Goal: Task Accomplishment & Management: Complete application form

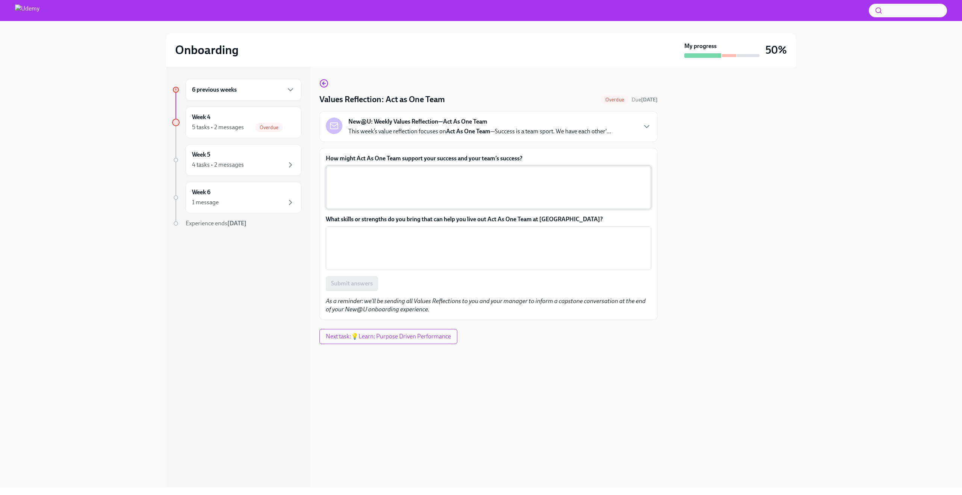
click at [488, 180] on textarea "How might Act As One Team support your success and your team’s success?" at bounding box center [488, 187] width 316 height 36
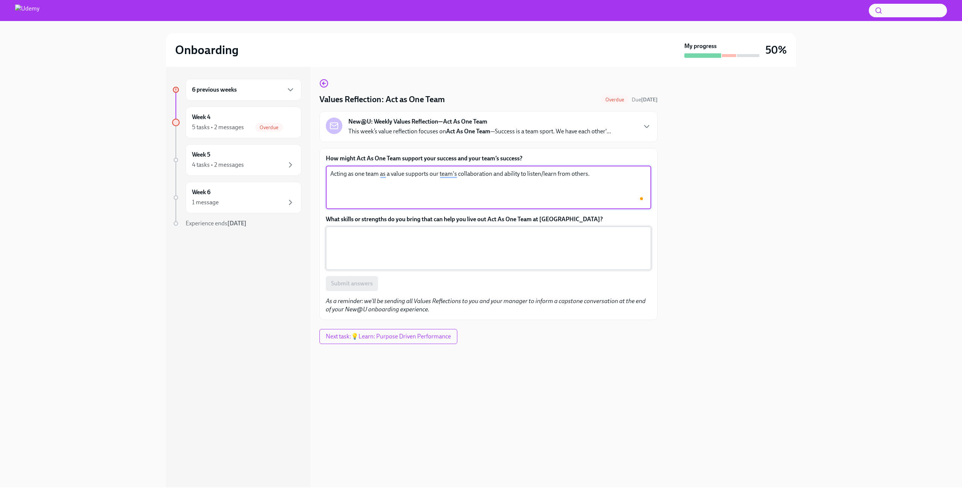
type textarea "Acting as one team as a value supports our team's collaboration and ability to …"
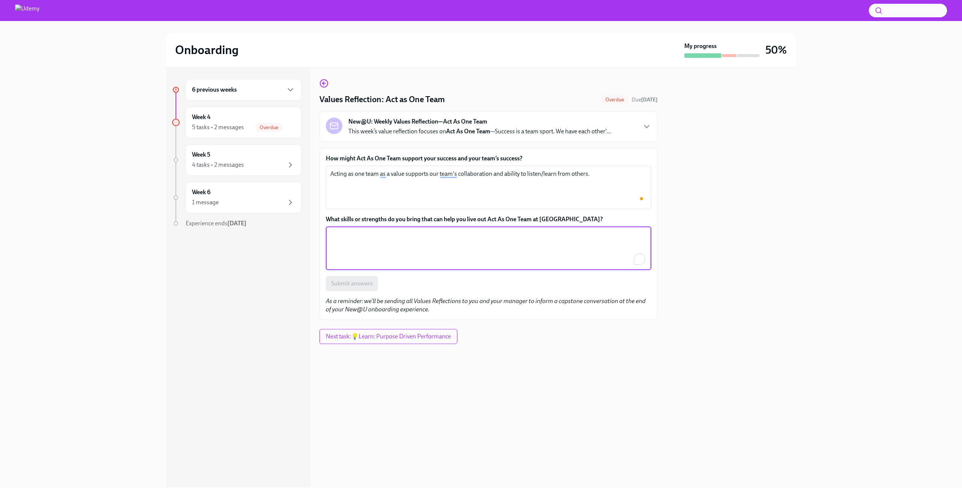
click at [445, 248] on textarea "What skills or strengths do you bring that can help you live out Act As One Tea…" at bounding box center [488, 248] width 316 height 36
type textarea "Collaboration, active listening, growth mindset."
click at [366, 276] on button "Submit answers" at bounding box center [352, 283] width 52 height 15
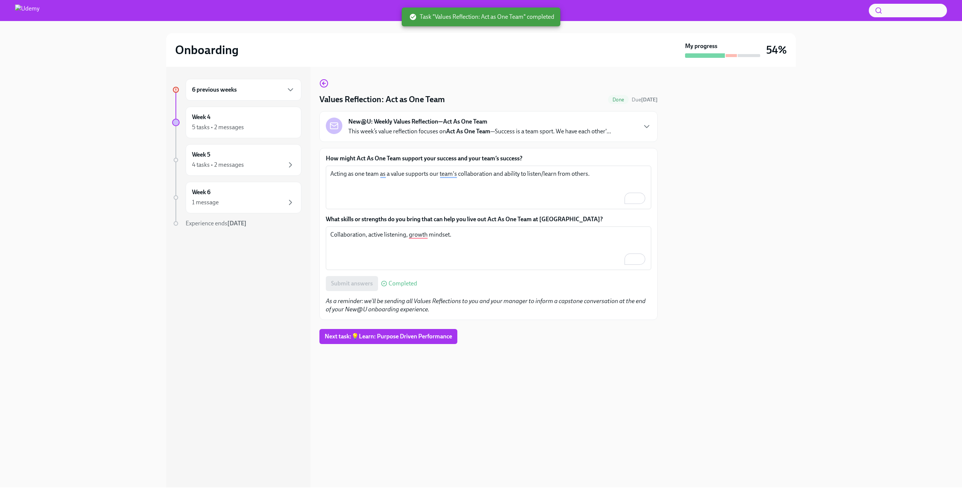
click at [246, 92] on div "6 previous weeks" at bounding box center [243, 89] width 103 height 9
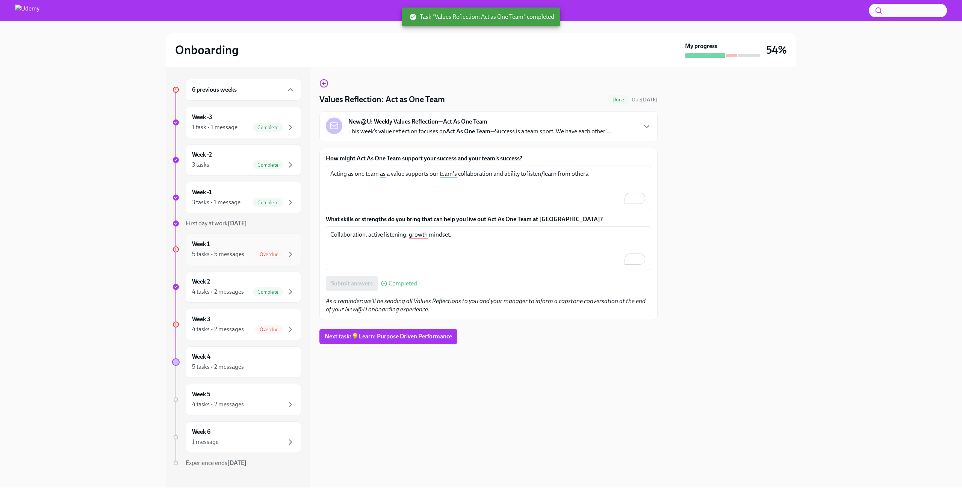
click at [242, 253] on div "5 tasks • 5 messages" at bounding box center [218, 254] width 52 height 8
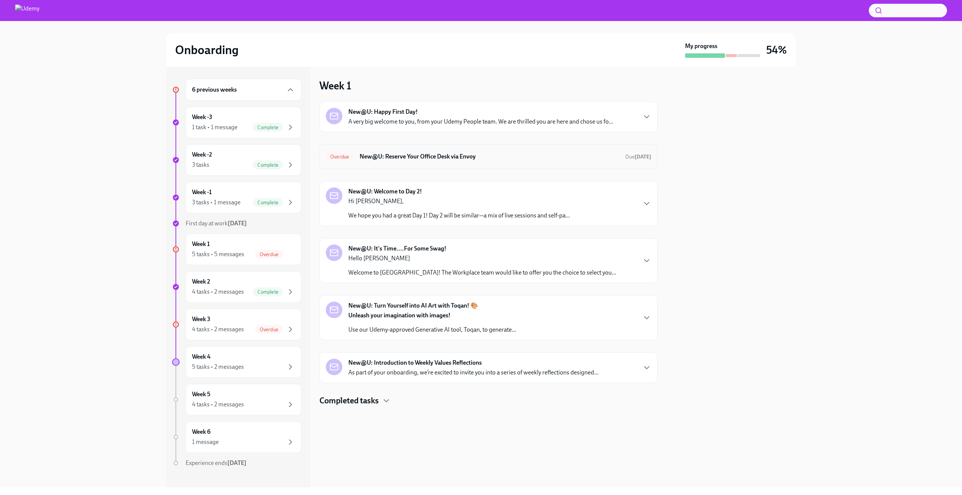
click at [443, 149] on div "Overdue New@U: Reserve Your Office Desk via Envoy Due [DATE]" at bounding box center [488, 156] width 338 height 25
click at [441, 157] on h6 "New@U: Reserve Your Office Desk via Envoy" at bounding box center [490, 157] width 260 height 8
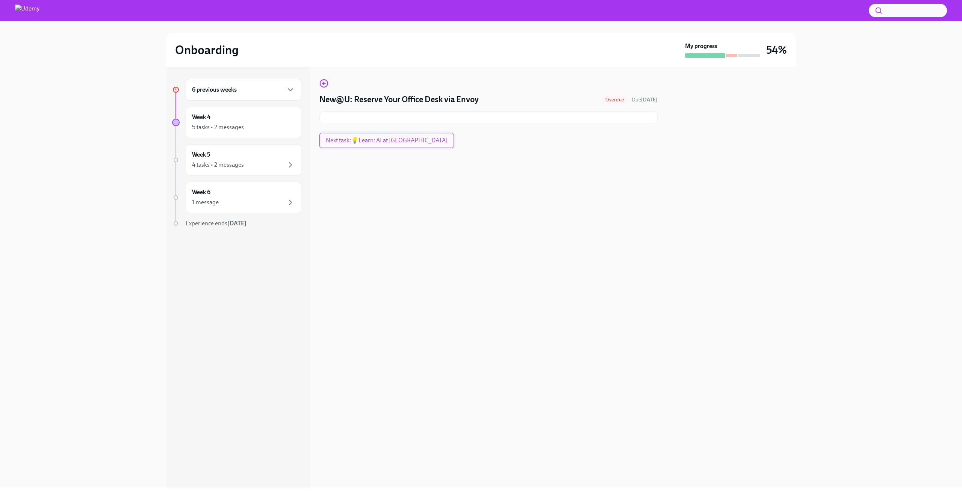
click at [397, 142] on span "Next task : 💡Learn: AI at [GEOGRAPHIC_DATA]" at bounding box center [387, 141] width 122 height 8
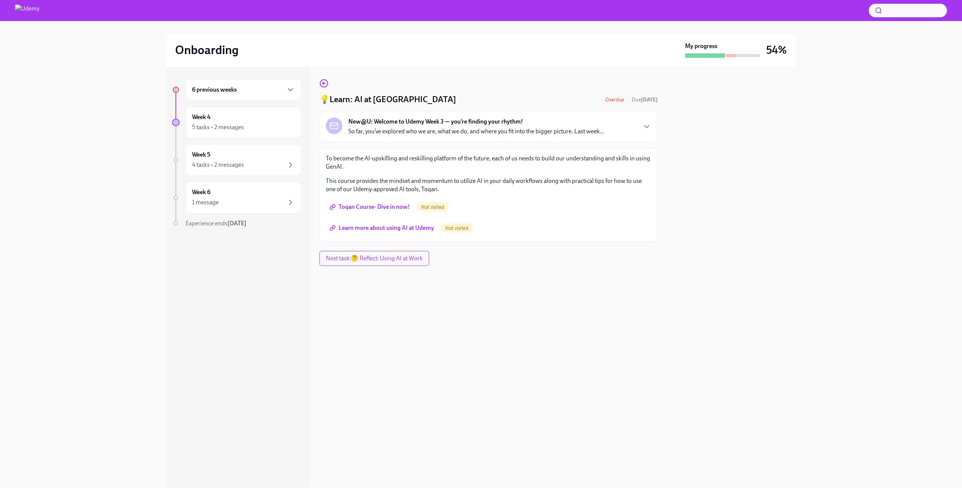
click at [388, 207] on span "Toqan Course- Dive in now!" at bounding box center [370, 207] width 79 height 8
click at [427, 227] on span "Learn more about using AI at Udemy" at bounding box center [382, 228] width 103 height 8
click at [414, 261] on span "Next task : 🤔 Reflect: Using AI at Work" at bounding box center [375, 259] width 100 height 8
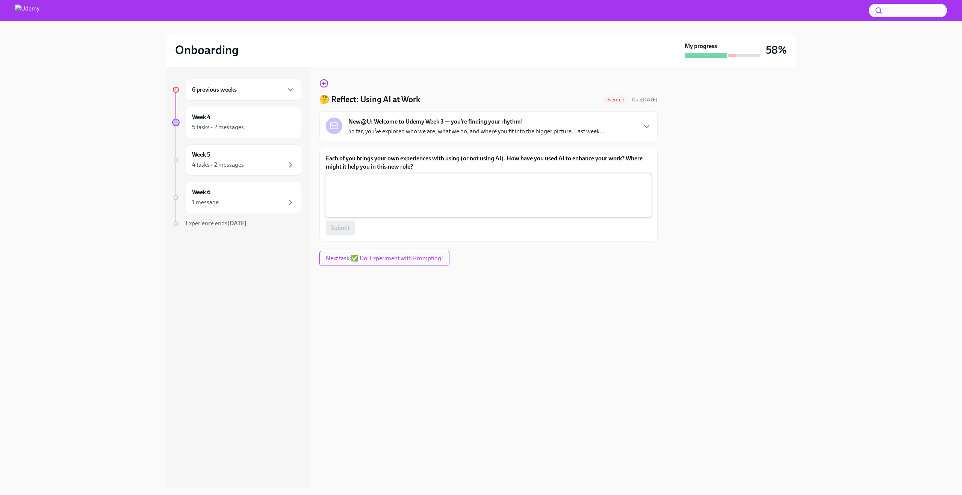
click at [391, 190] on textarea "Each of you brings your own experiences with using (or not using AI). How have …" at bounding box center [488, 196] width 316 height 36
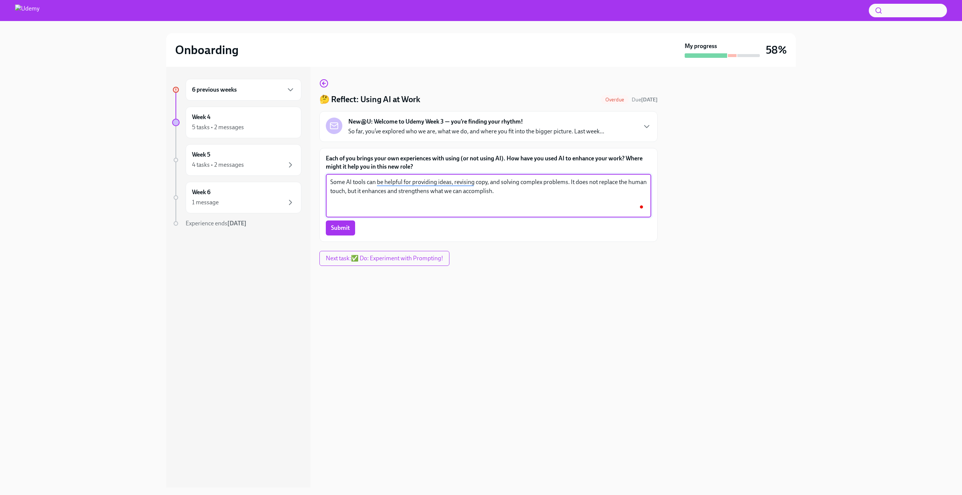
type textarea "Some AI tools can be helpful for providing ideas, revising copy, and solving co…"
click at [341, 236] on div "Each of you brings your own experiences with using (or not using AI). How have …" at bounding box center [488, 195] width 338 height 94
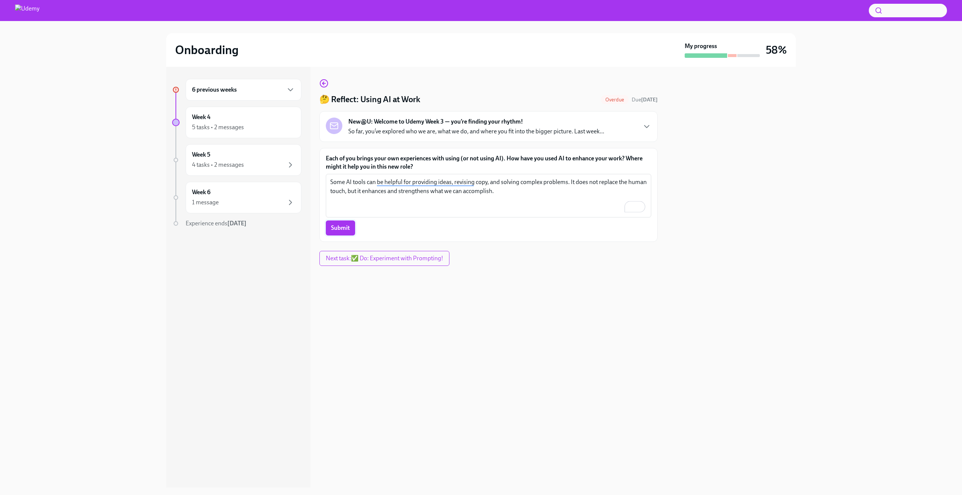
click at [342, 228] on span "Submit" at bounding box center [340, 228] width 19 height 8
click at [251, 97] on div "6 previous weeks" at bounding box center [244, 90] width 116 height 22
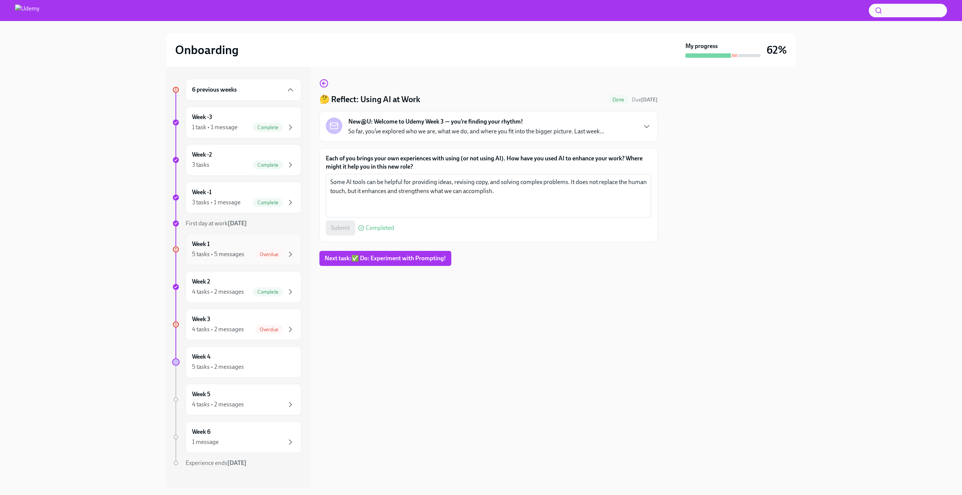
click at [237, 250] on div "5 tasks • 5 messages" at bounding box center [218, 254] width 52 height 8
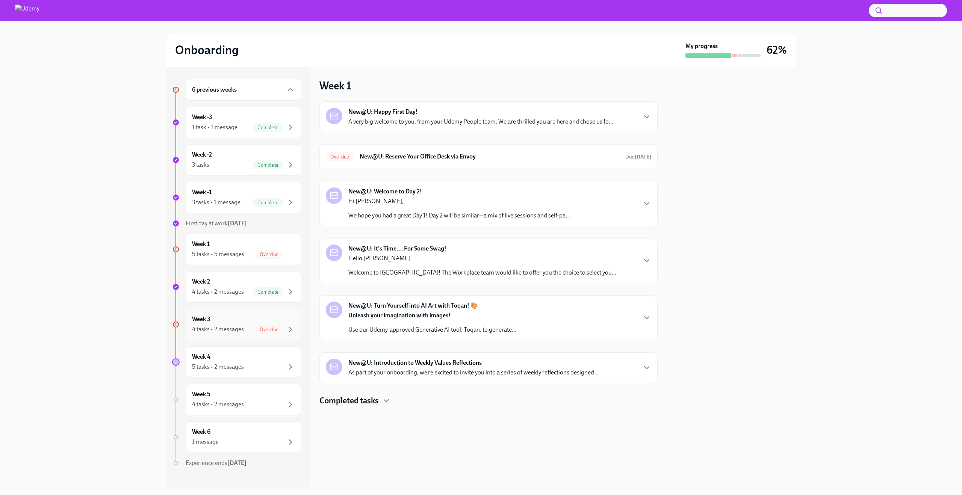
click at [257, 322] on div "Week 3 4 tasks • 2 messages Overdue" at bounding box center [243, 324] width 103 height 19
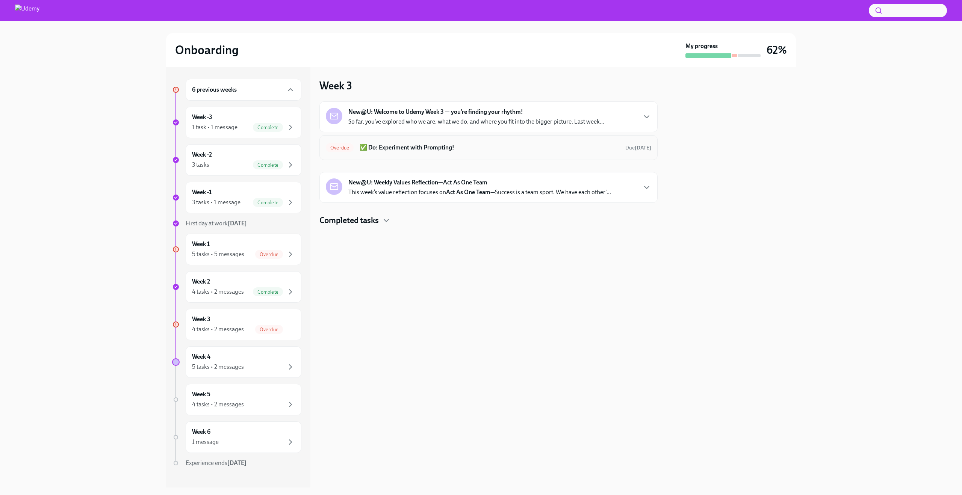
click at [437, 145] on h6 "✅ Do: Experiment with Prompting!" at bounding box center [490, 148] width 260 height 8
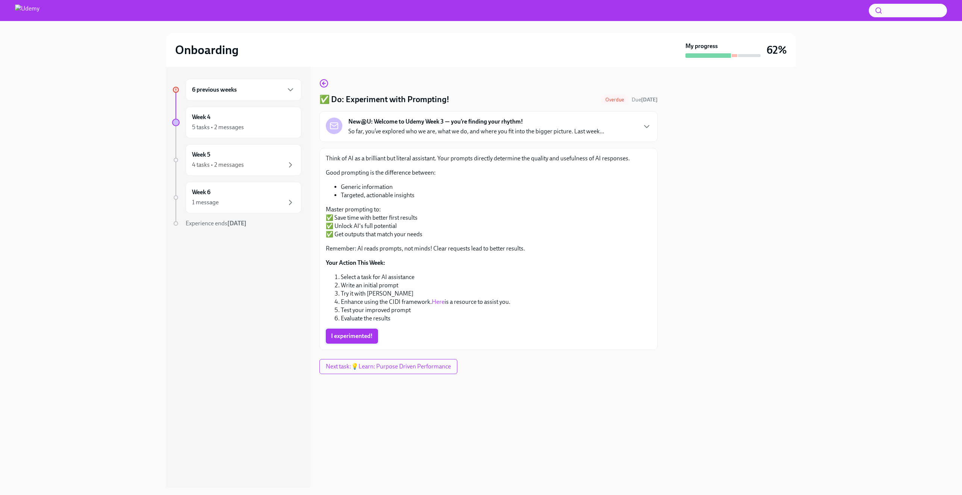
click at [343, 340] on span "I experimented!" at bounding box center [352, 336] width 42 height 8
click at [362, 368] on span "Next task : 💡Learn: Purpose Driven Performance" at bounding box center [388, 367] width 127 height 8
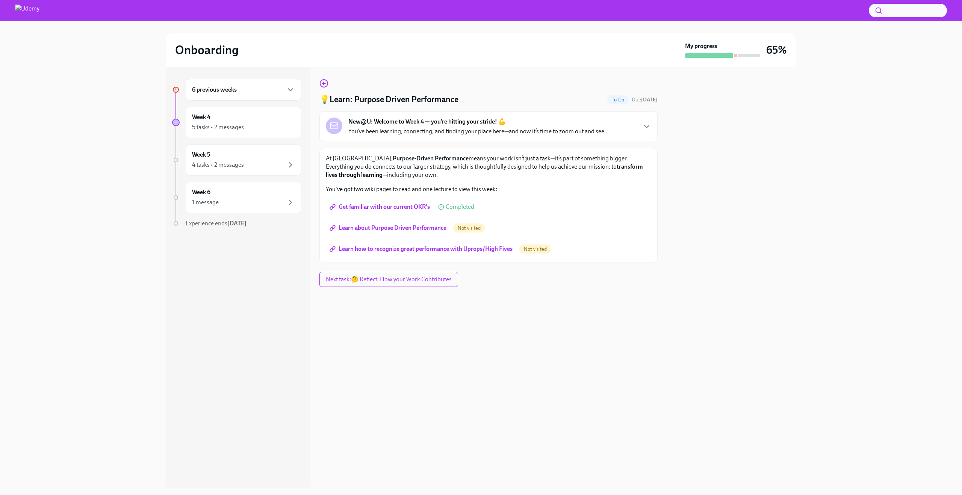
click at [416, 227] on span "Learn about Purpose Driven Performance" at bounding box center [388, 228] width 115 height 8
click at [488, 249] on span "Learn how to recognize great performance with Uprops/High Fives" at bounding box center [421, 249] width 181 height 8
click at [437, 274] on button "Next task : 🤔 Reflect: How your Work Contributes" at bounding box center [389, 279] width 140 height 15
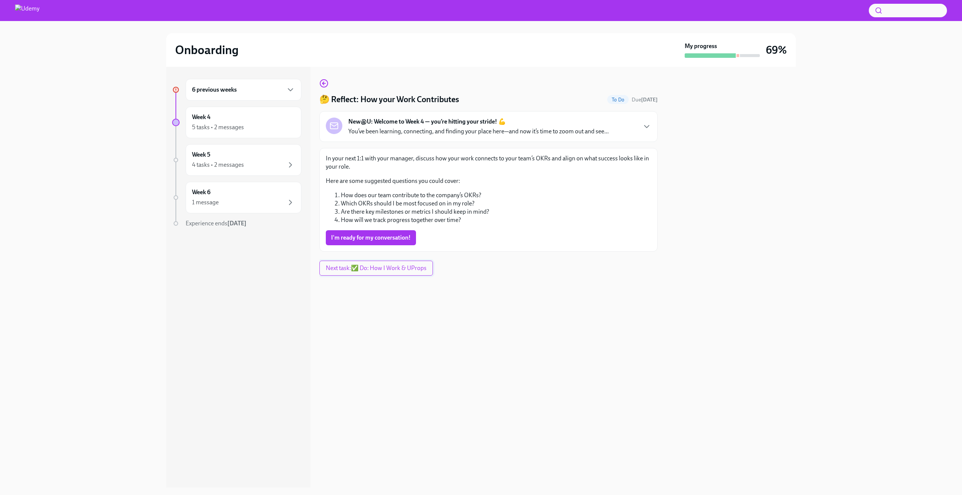
click at [420, 267] on span "Next task : ✅ Do: How I Work & UProps" at bounding box center [376, 268] width 101 height 8
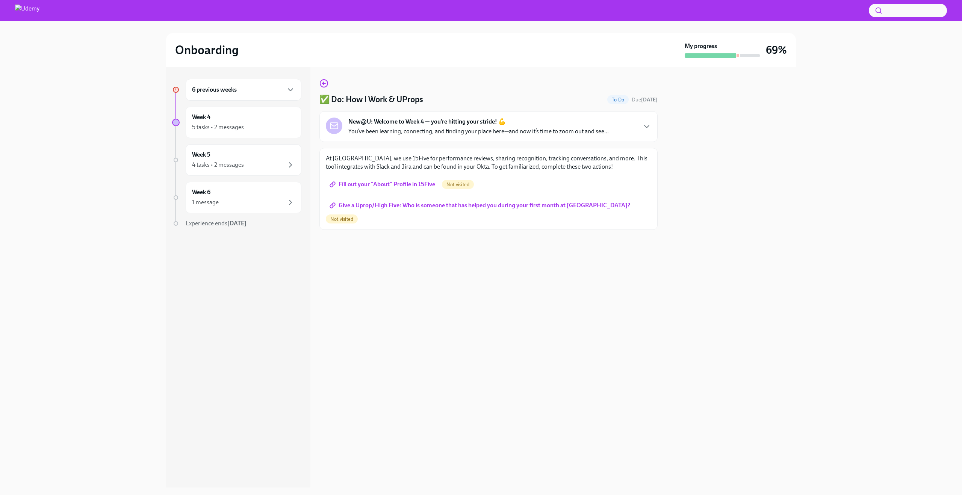
click at [416, 186] on span "Fill out your "About" Profile in 15Five" at bounding box center [383, 185] width 104 height 8
click at [405, 186] on span "Fill out your "About" Profile in 15Five" at bounding box center [383, 185] width 104 height 8
click at [522, 205] on span "Give a Uprop/High Five: Who is someone that has helped you during your first mo…" at bounding box center [480, 206] width 299 height 8
click at [274, 95] on div "6 previous weeks" at bounding box center [244, 90] width 116 height 22
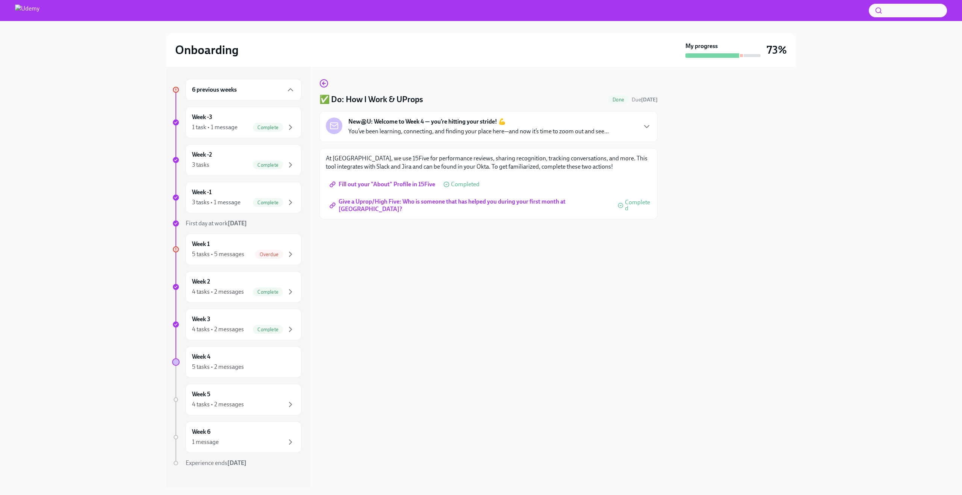
scroll to position [10, 0]
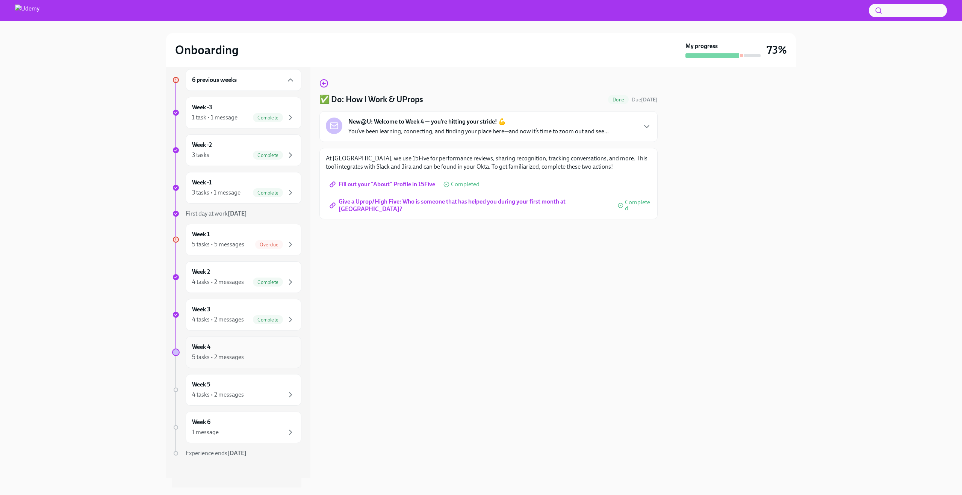
click at [238, 355] on div "5 tasks • 2 messages" at bounding box center [218, 357] width 52 height 8
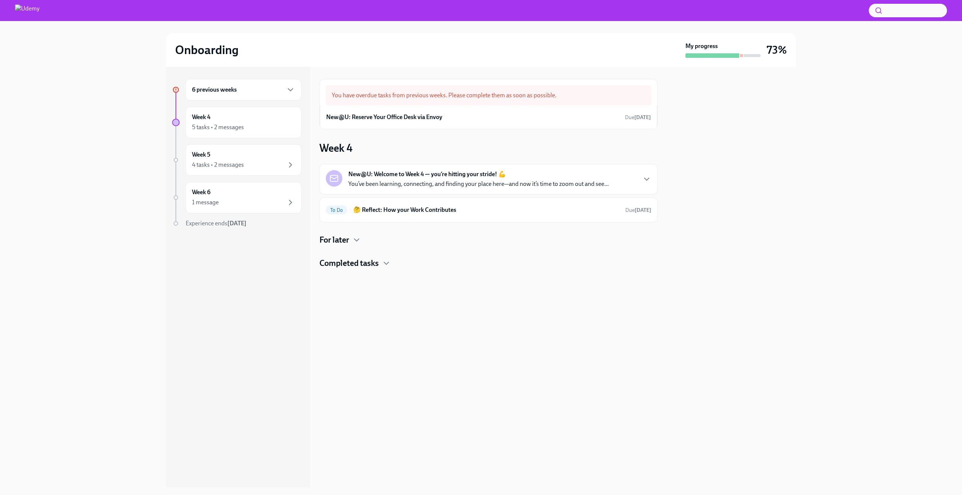
click at [277, 95] on div "6 previous weeks" at bounding box center [244, 90] width 116 height 22
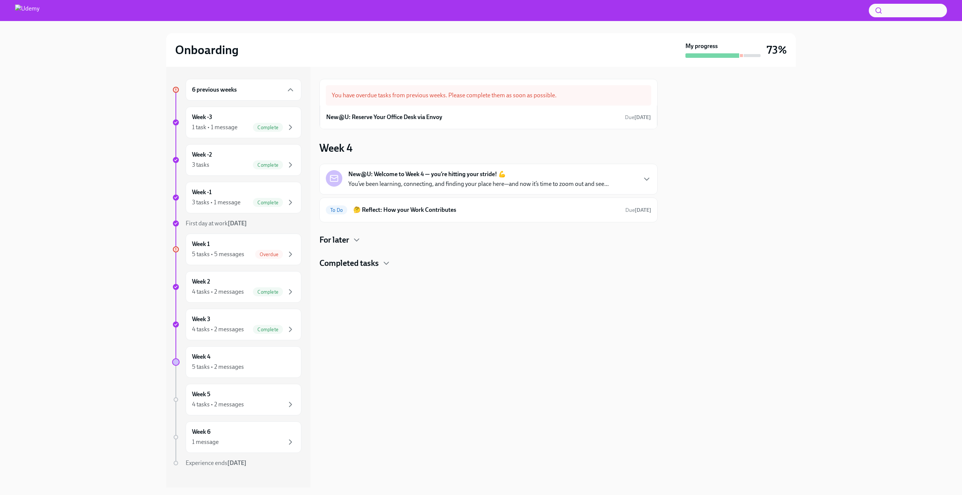
scroll to position [10, 0]
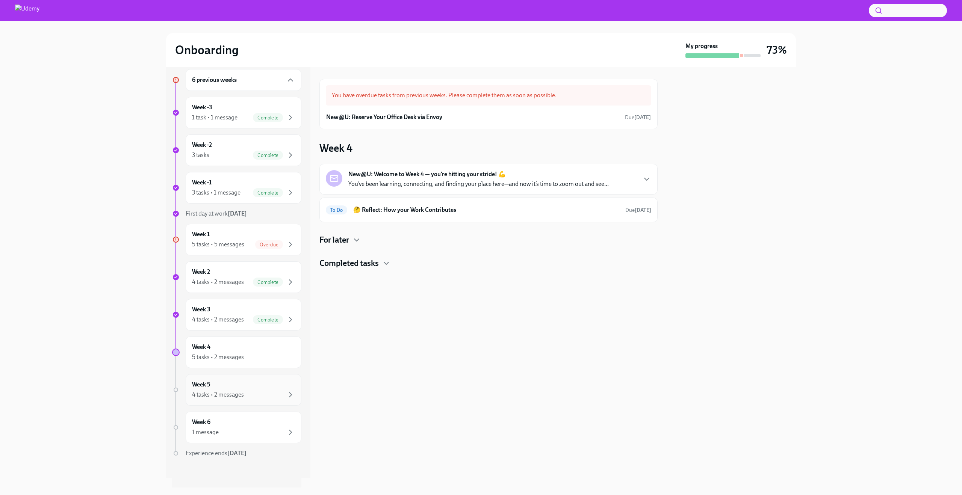
click at [227, 386] on div "Week 5 4 tasks • 2 messages" at bounding box center [243, 390] width 103 height 19
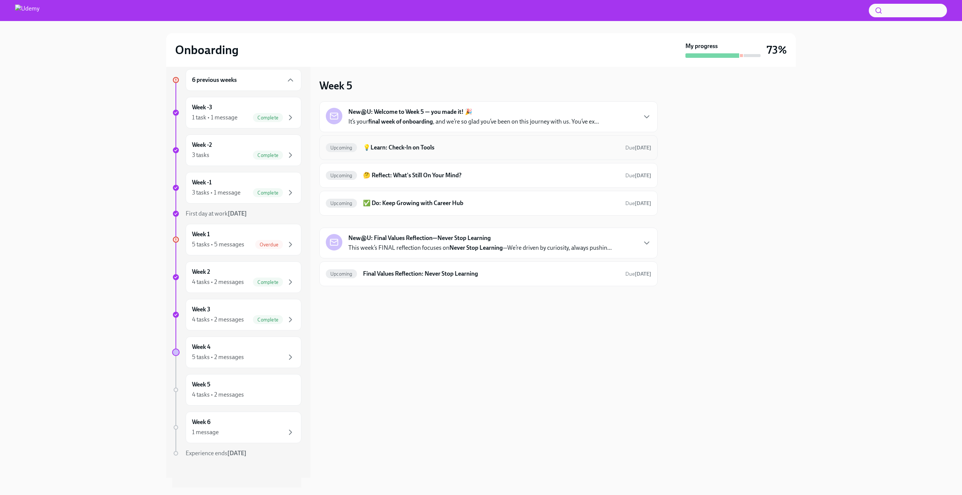
click at [417, 150] on h6 "💡Learn: Check-In on Tools" at bounding box center [491, 148] width 256 height 8
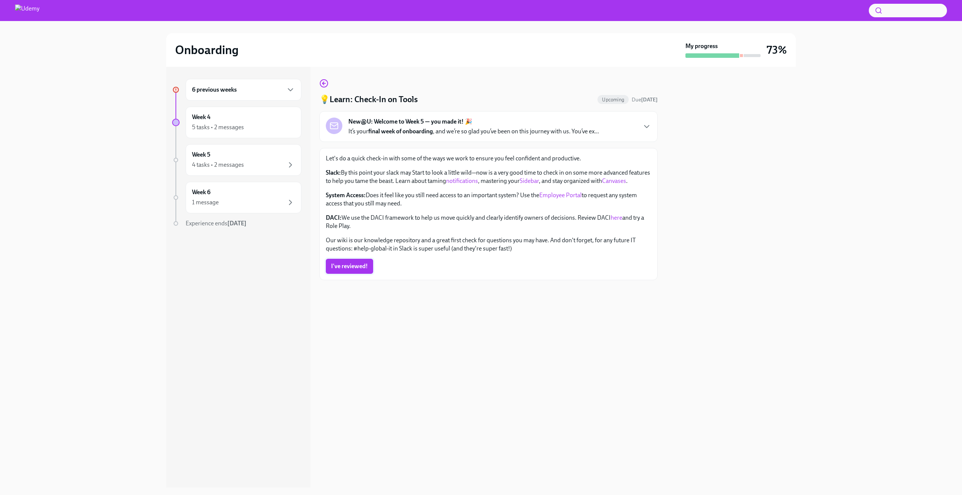
click at [361, 270] on span "I've reviewed!" at bounding box center [349, 267] width 37 height 8
click at [280, 117] on div "Week 4 5 tasks • 2 messages" at bounding box center [243, 122] width 103 height 19
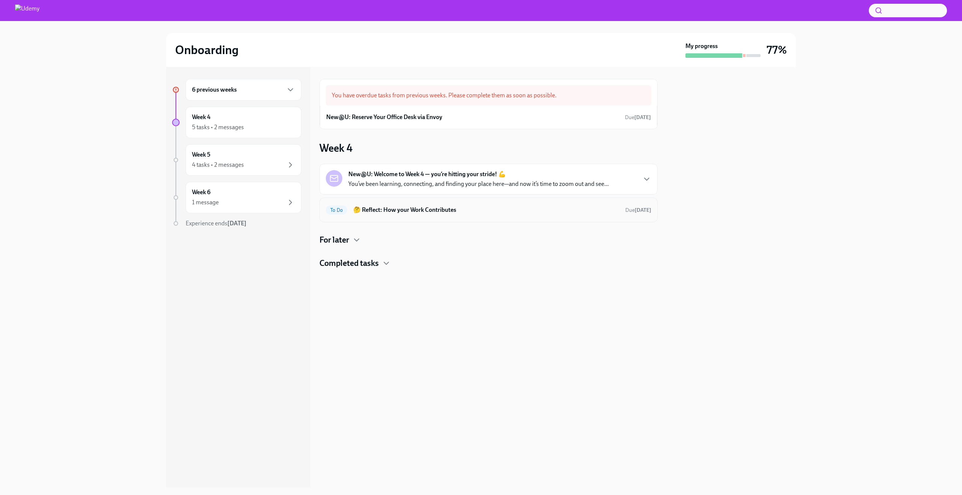
click at [388, 212] on h6 "🤔 Reflect: How your Work Contributes" at bounding box center [486, 210] width 266 height 8
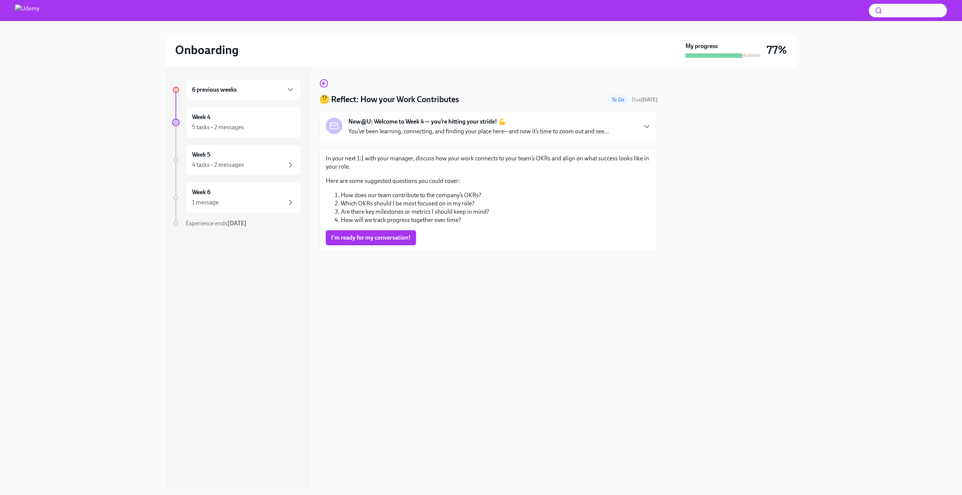
click at [387, 238] on span "I'm ready for my conversation!" at bounding box center [371, 238] width 80 height 8
click at [281, 117] on div "Week 4 5 tasks • 2 messages" at bounding box center [243, 122] width 103 height 19
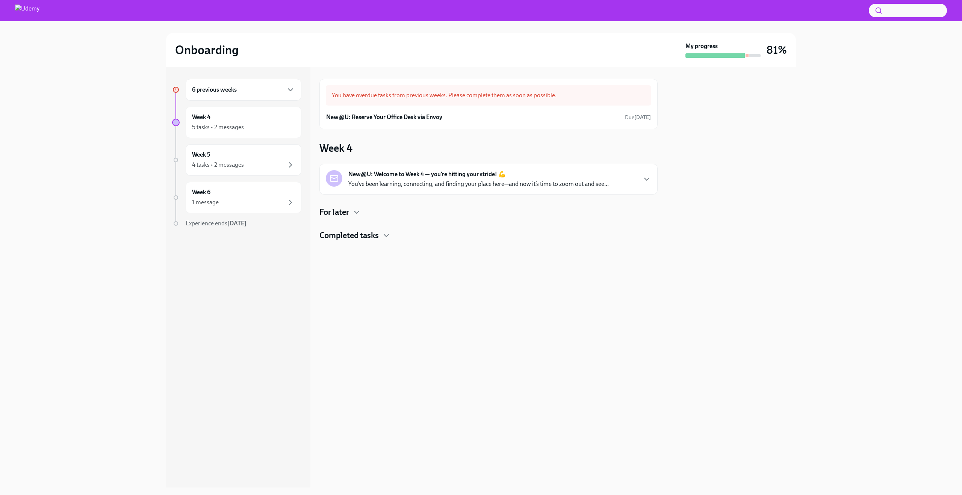
click at [277, 89] on div "6 previous weeks" at bounding box center [243, 89] width 103 height 9
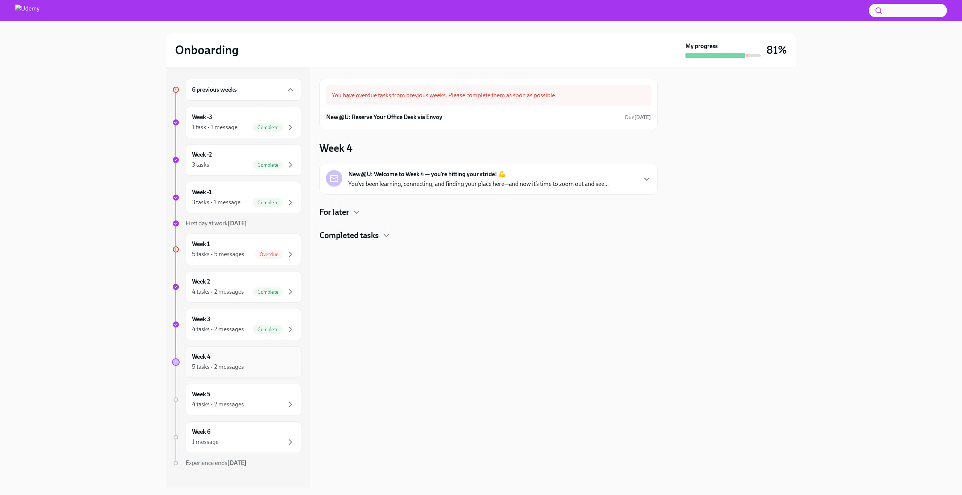
click at [228, 362] on div "Week 4 5 tasks • 2 messages" at bounding box center [243, 362] width 103 height 19
click at [225, 401] on div "4 tasks • 2 messages" at bounding box center [218, 404] width 52 height 8
